Goal: Navigation & Orientation: Find specific page/section

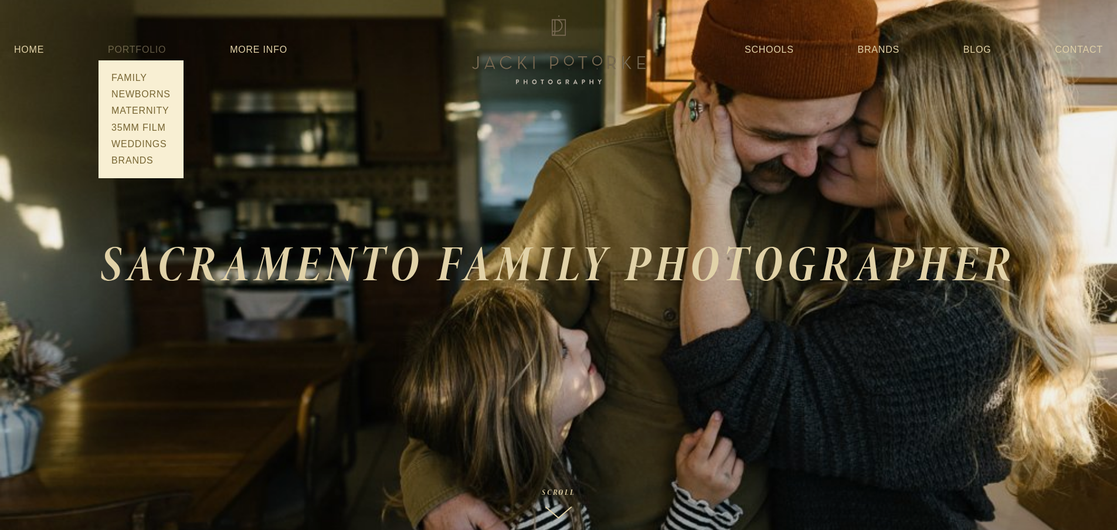
click at [128, 57] on span "Portfolio Family Newborns Maternity 35mm Film Weddings Brands" at bounding box center [137, 49] width 58 height 21
click at [142, 147] on link "Weddings" at bounding box center [141, 144] width 66 height 16
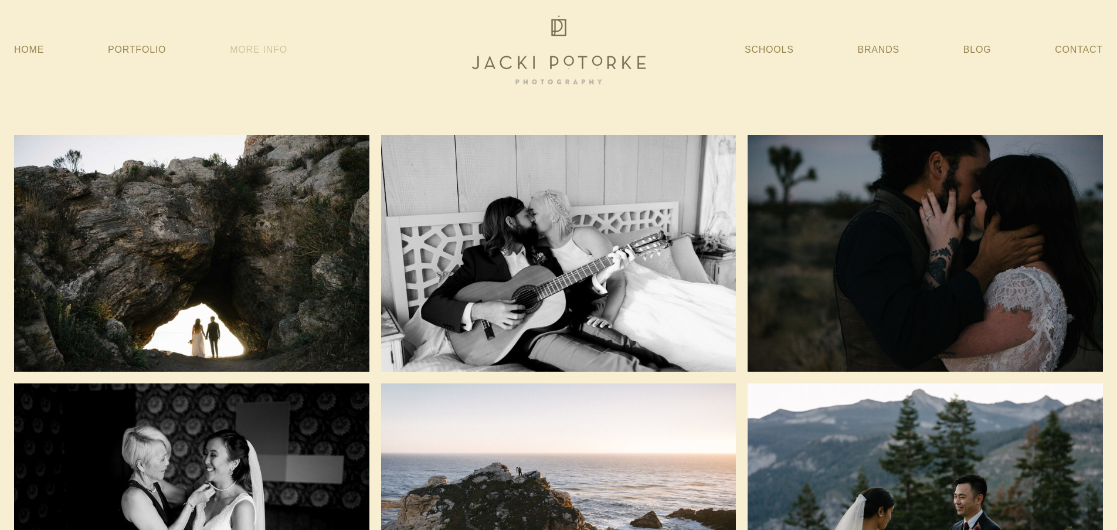
click at [250, 56] on link "More Info" at bounding box center [258, 49] width 57 height 21
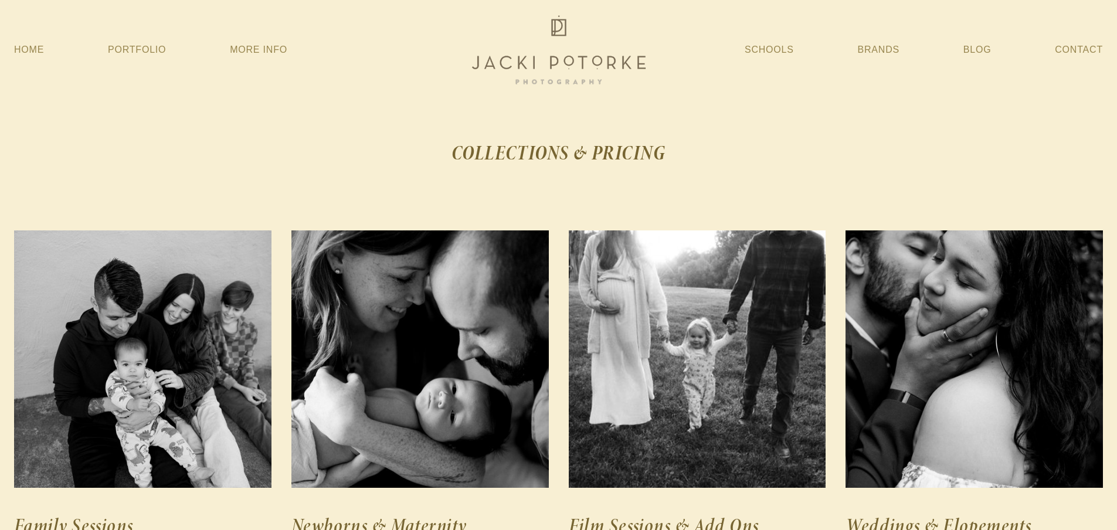
click at [587, 46] on img at bounding box center [559, 49] width 188 height 75
